Goal: Task Accomplishment & Management: Use online tool/utility

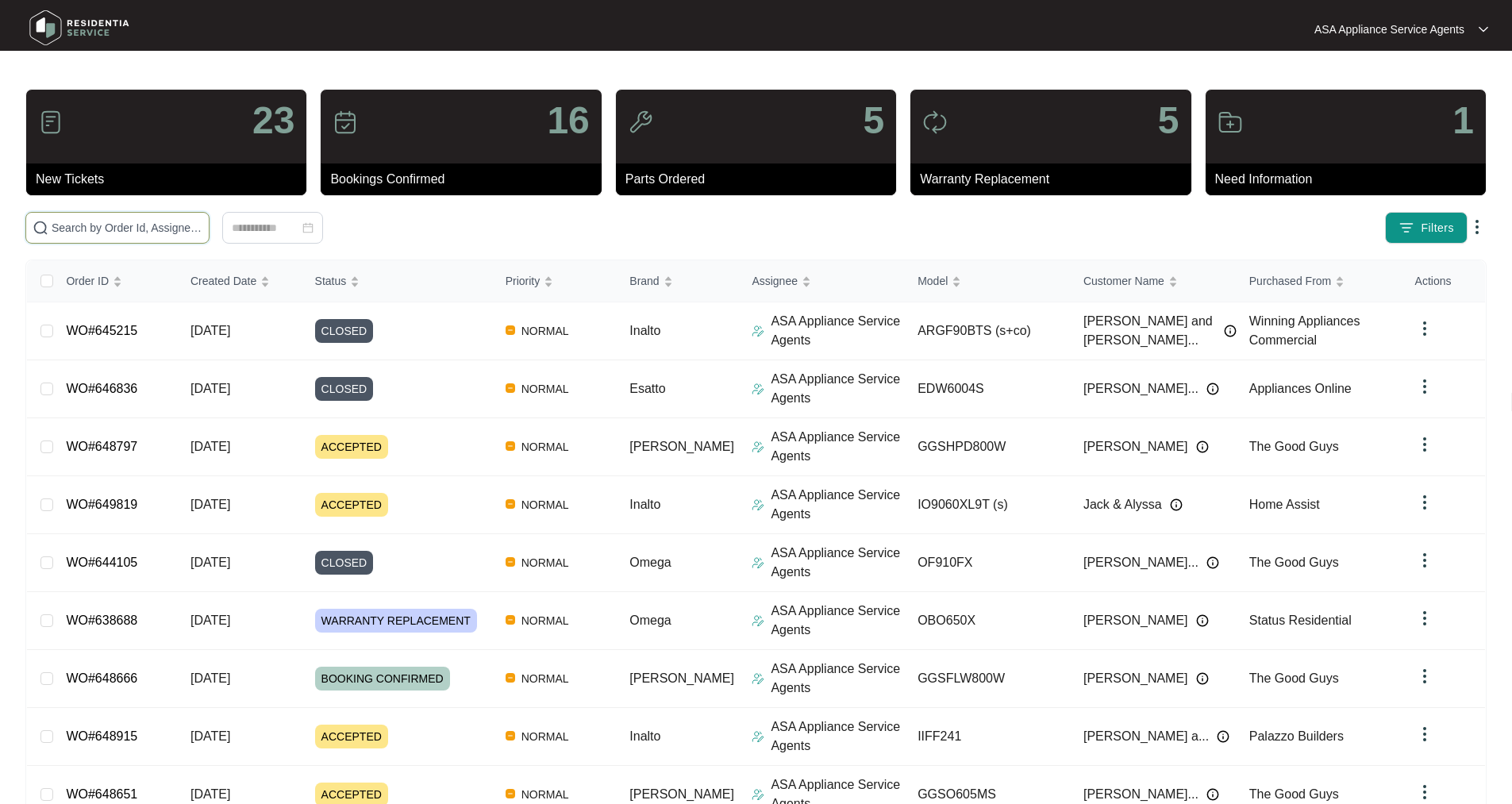
click at [160, 222] on input "text" at bounding box center [127, 227] width 151 height 18
drag, startPoint x: 117, startPoint y: 228, endPoint x: 156, endPoint y: 143, distance: 93.5
click at [117, 228] on input "text" at bounding box center [127, 227] width 151 height 18
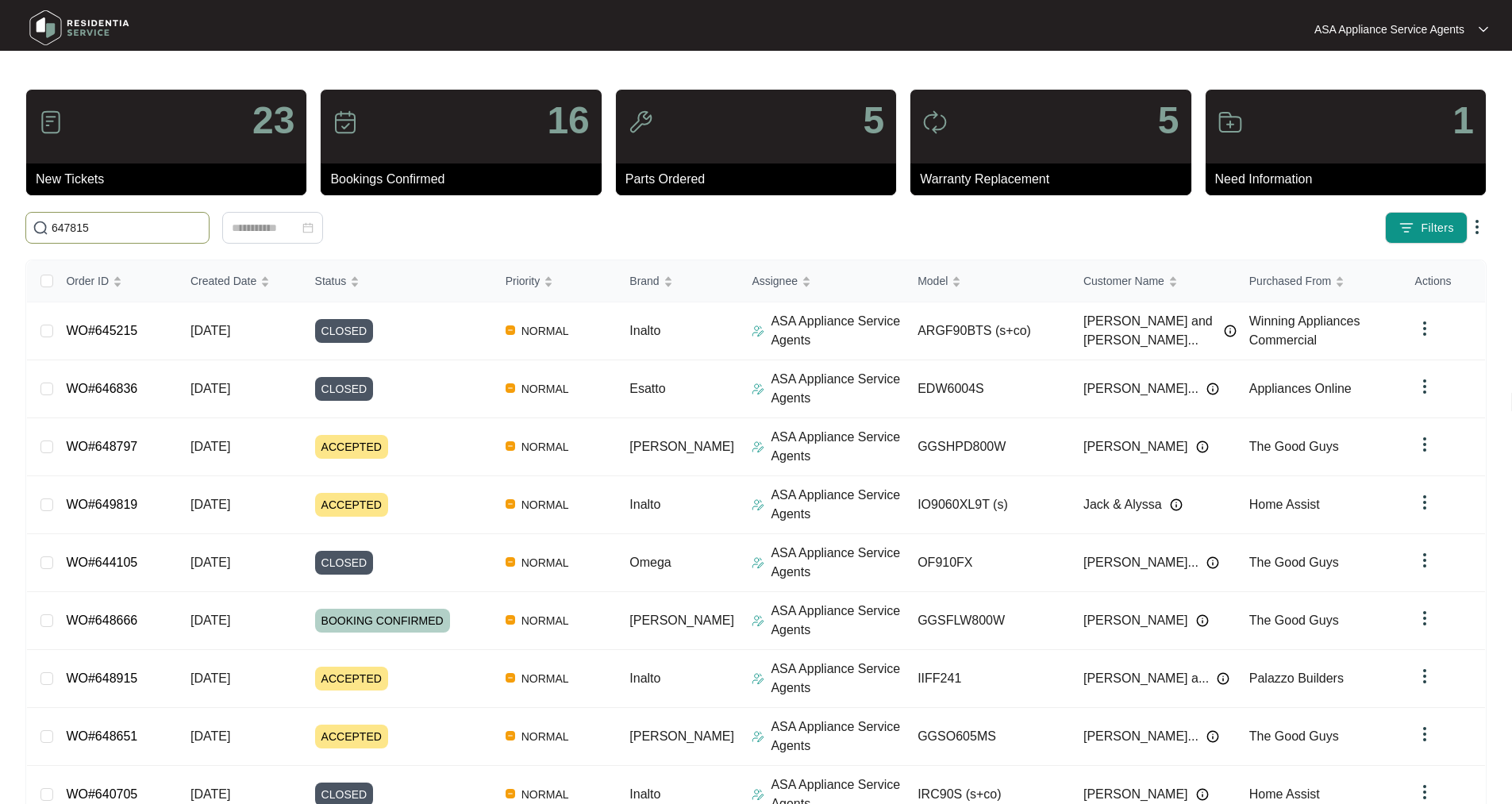
type input "647815"
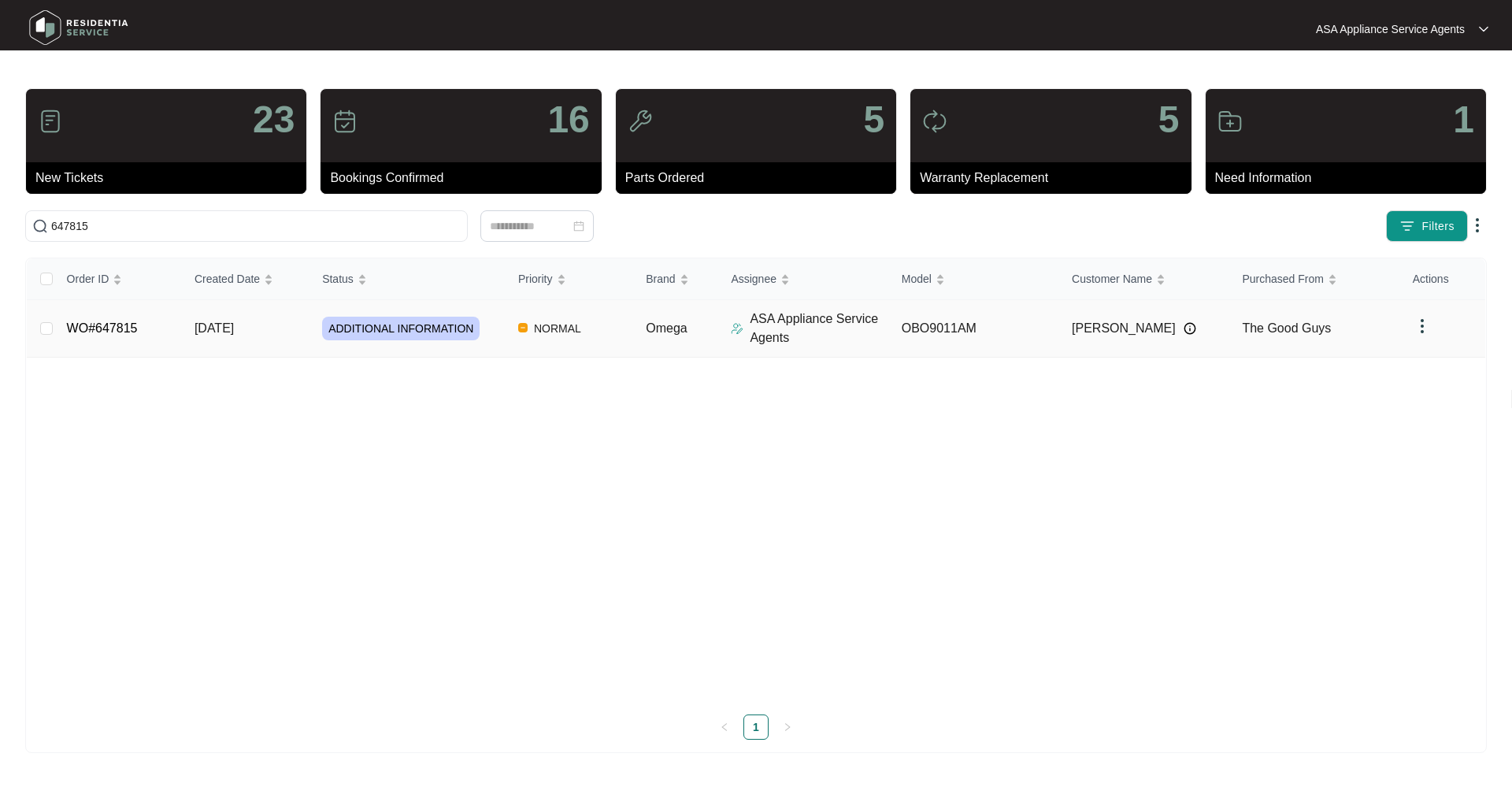
click at [75, 328] on link "WO#647815" at bounding box center [102, 328] width 71 height 13
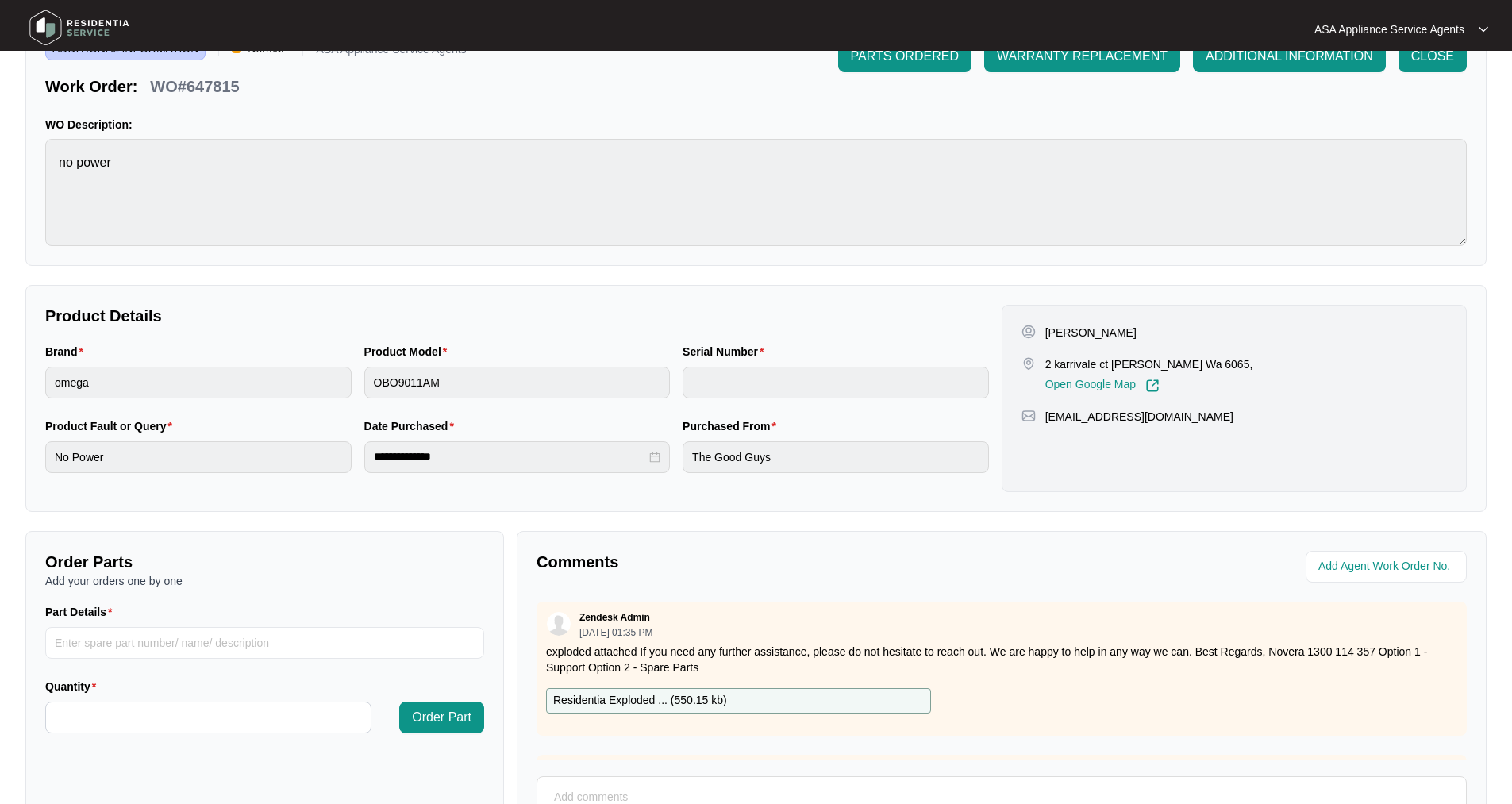
scroll to position [249, 0]
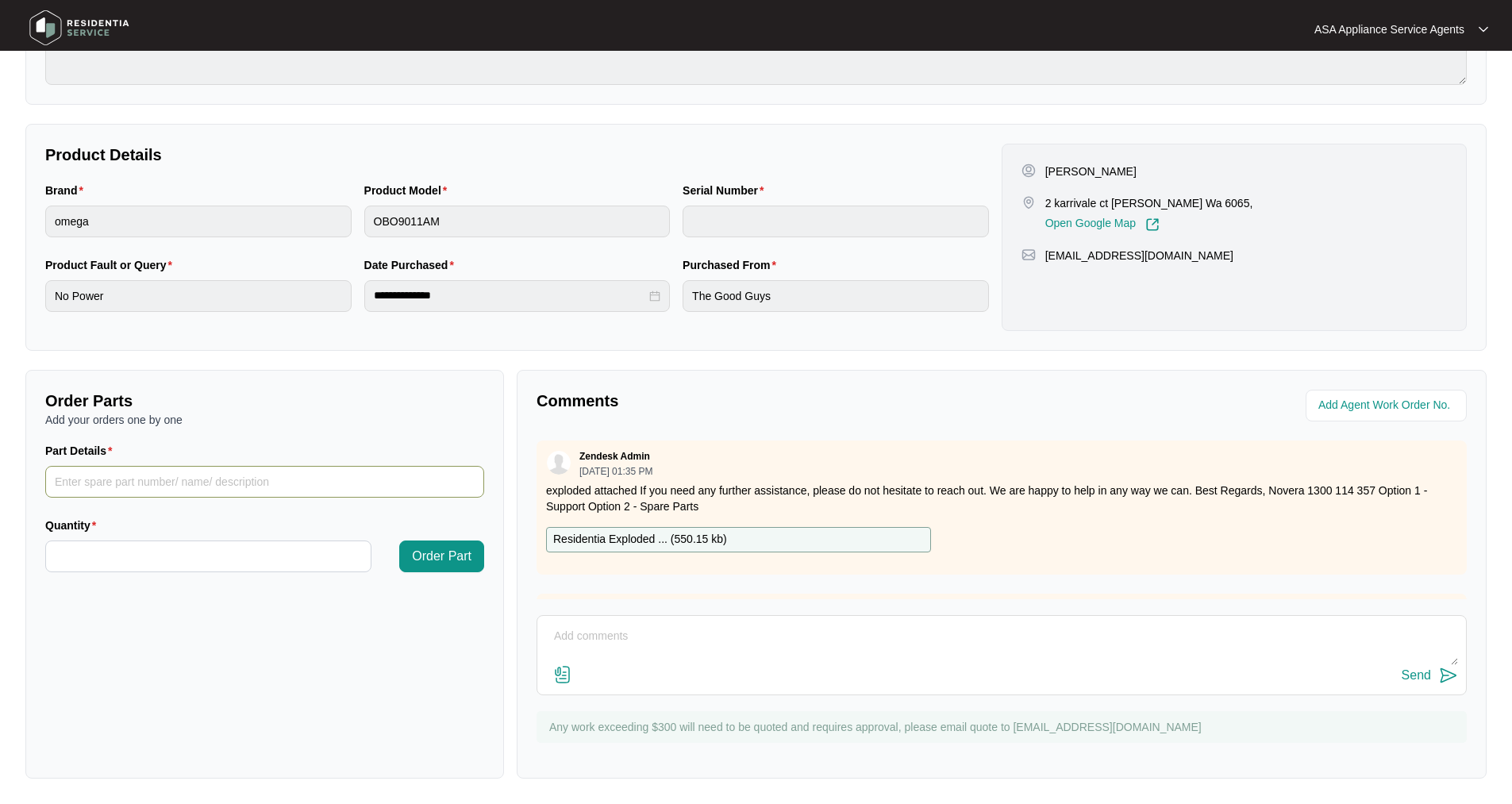
click at [191, 472] on input "Part Details" at bounding box center [265, 482] width 439 height 32
paste input "1 x display/user interface pcb"
type input "1 x display/user interface pcb"
click at [165, 550] on input "Quantity" at bounding box center [207, 556] width 325 height 30
type input "*"
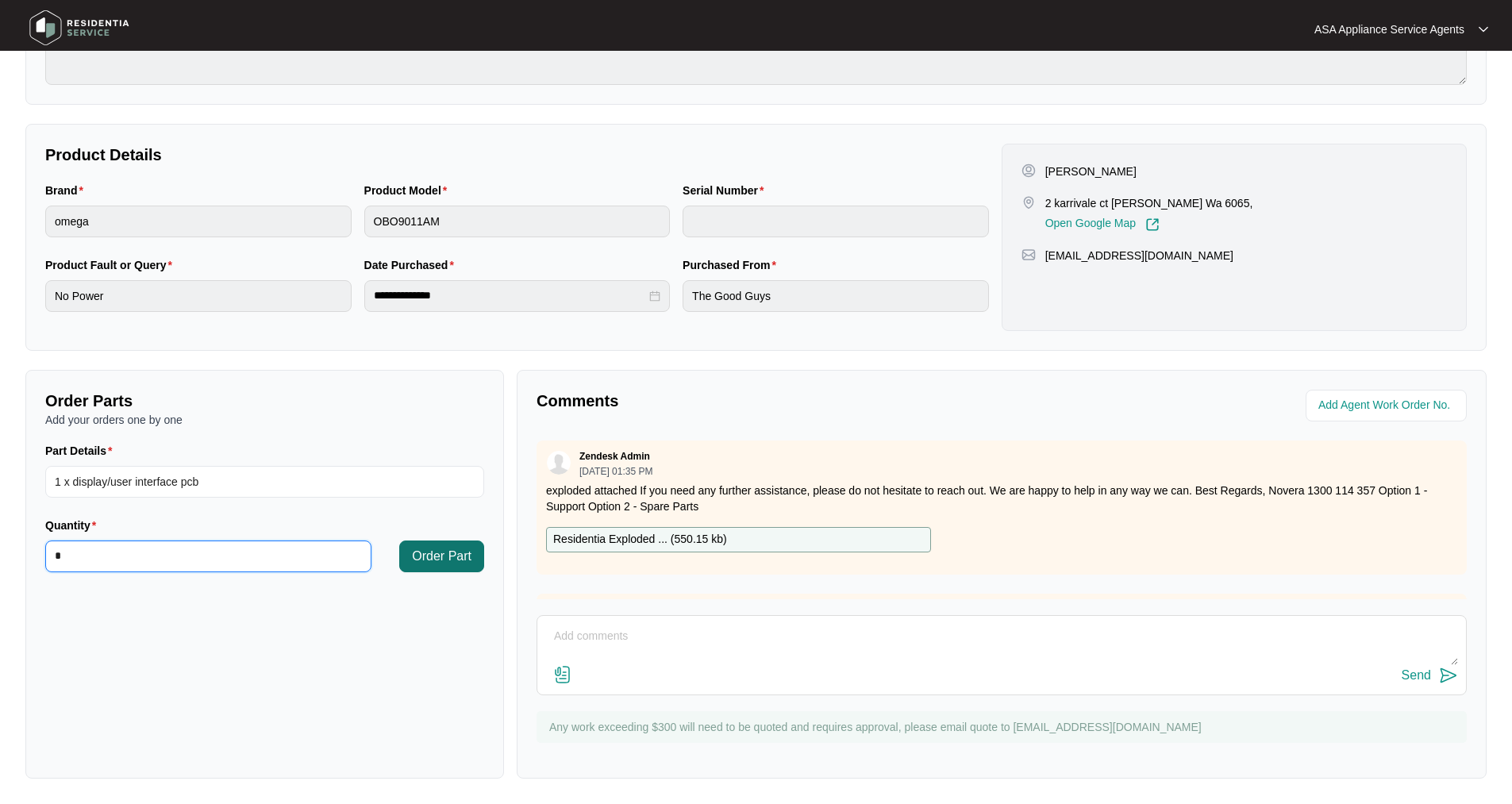
type input "*"
click at [430, 563] on span "Order Part" at bounding box center [442, 556] width 60 height 19
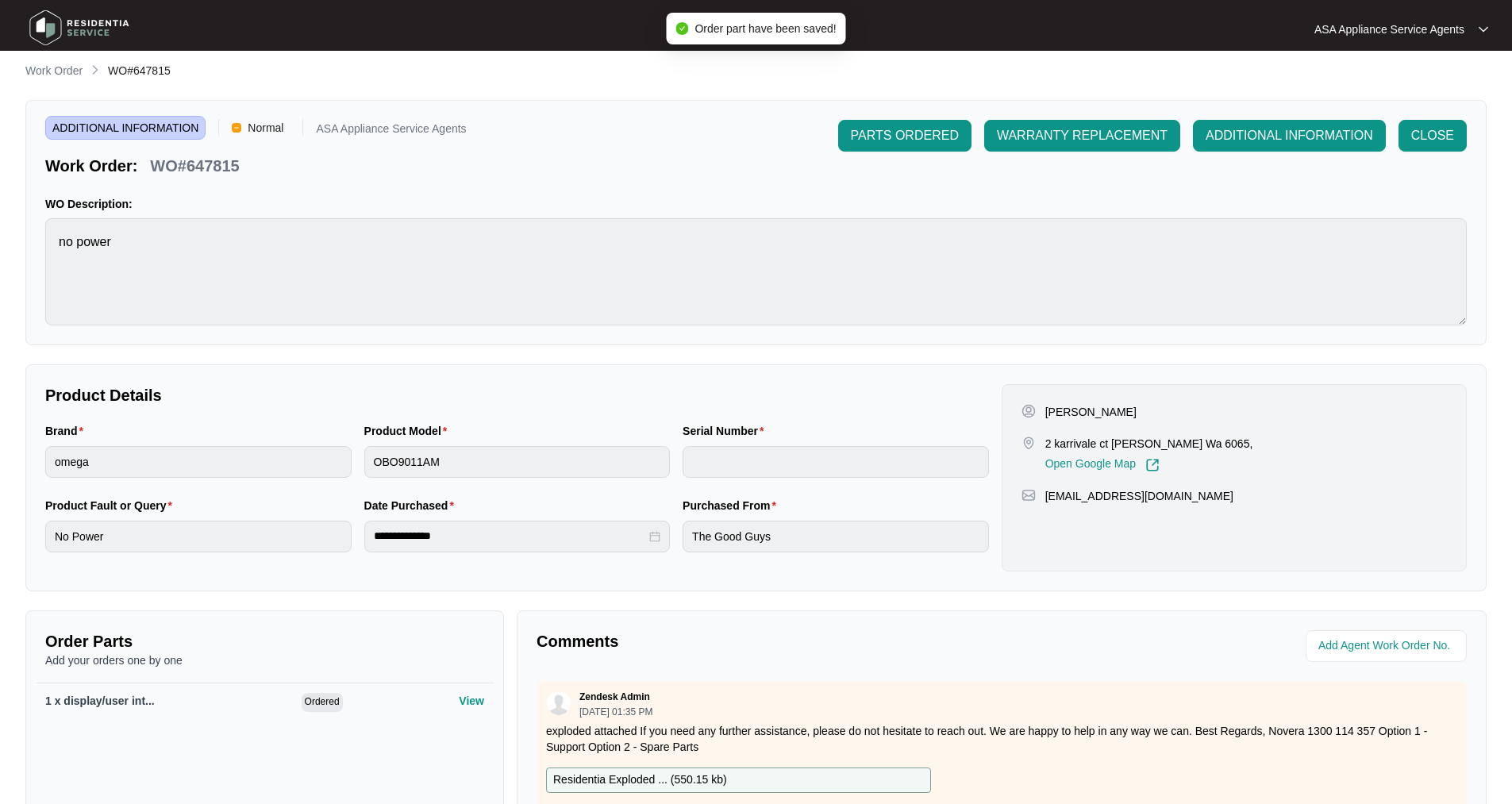
scroll to position [0, 0]
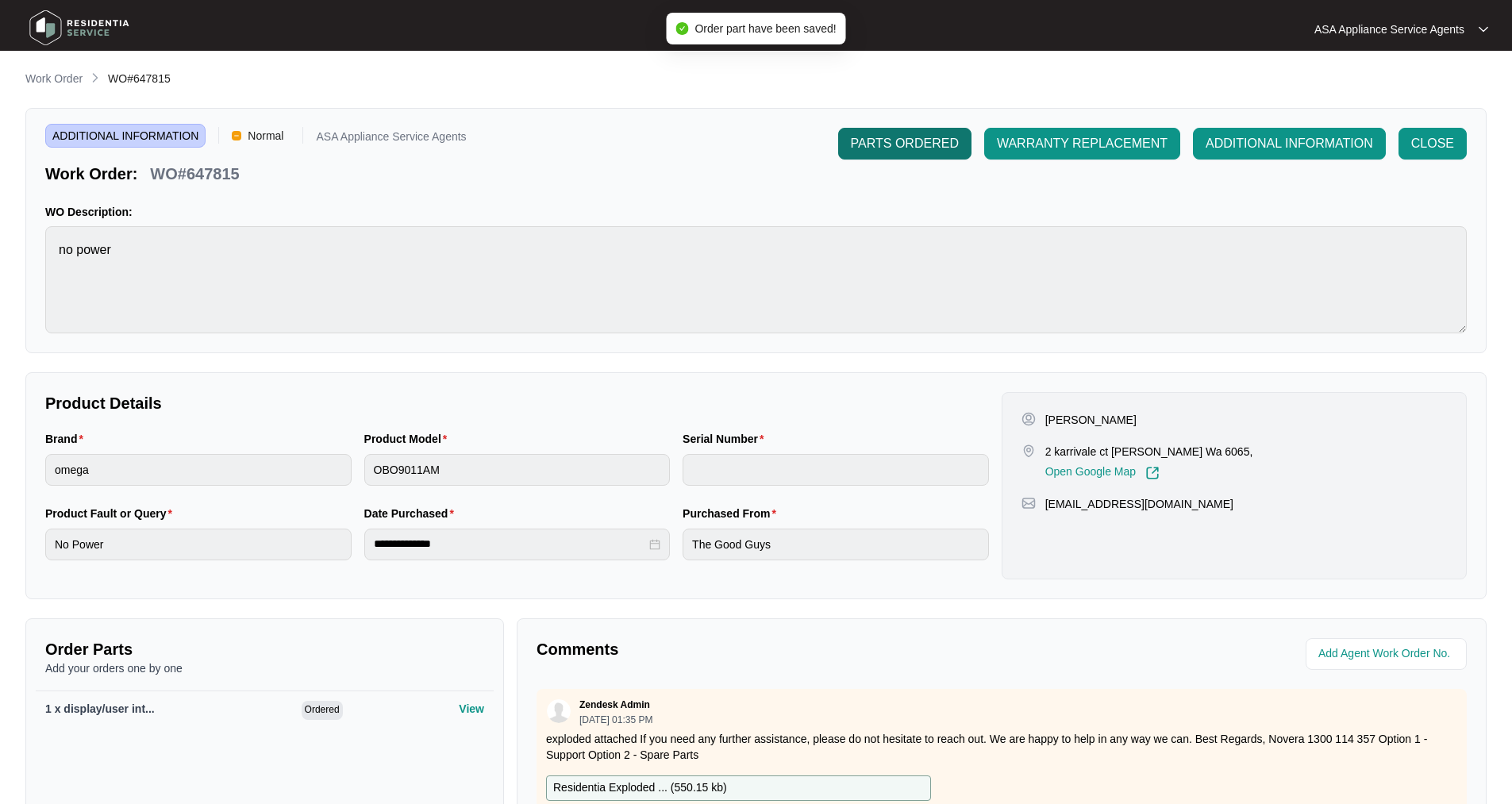
click at [922, 144] on span "PARTS ORDERED" at bounding box center [904, 143] width 108 height 19
